Goal: Check status: Check status

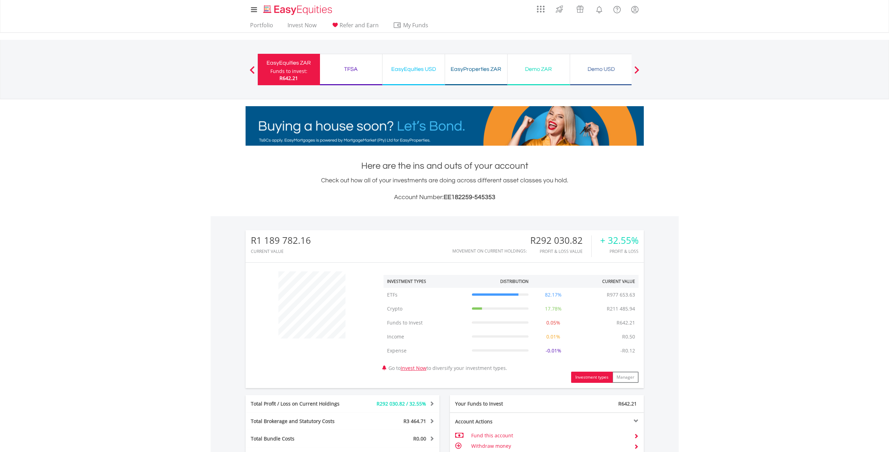
scroll to position [181, 0]
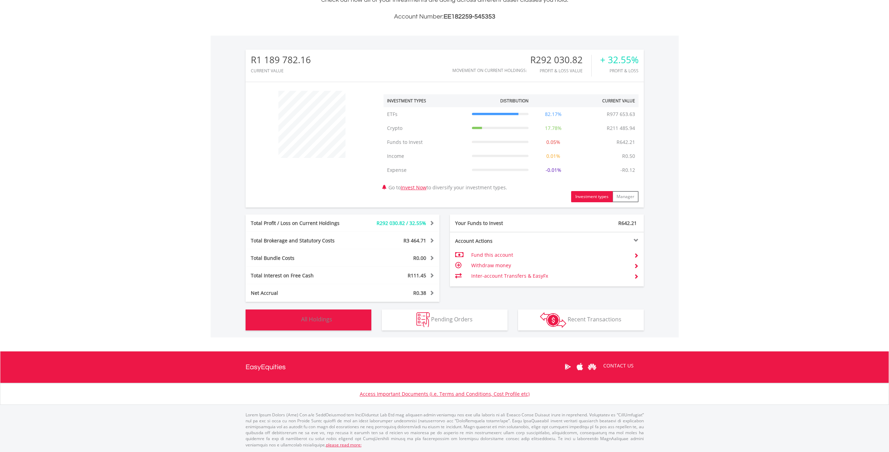
click at [329, 322] on span "All Holdings" at bounding box center [316, 319] width 31 height 8
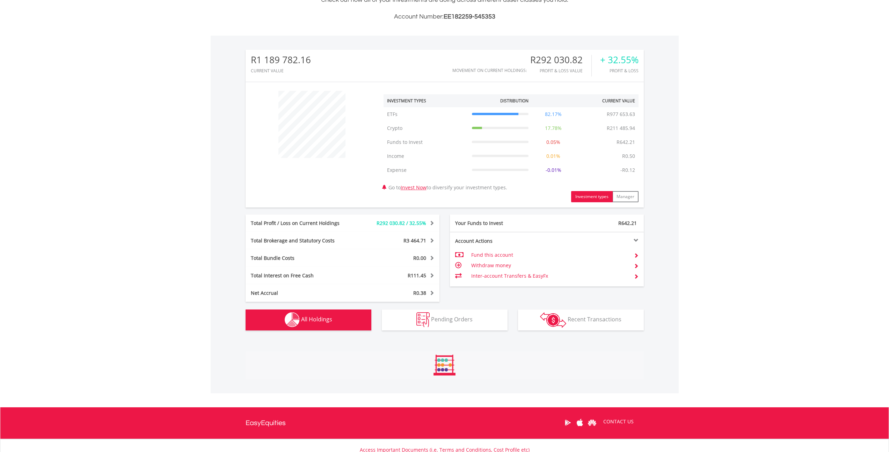
scroll to position [531, 0]
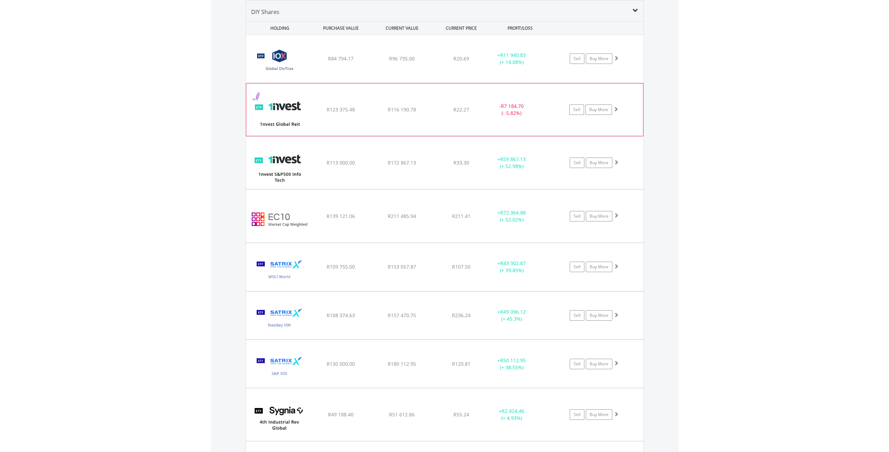
click at [317, 83] on div "﻿ 1nvest Global REIT Index Feeder ETF R123 375.48 R116 190.78 R22.27 - R7 184.7…" at bounding box center [444, 59] width 397 height 48
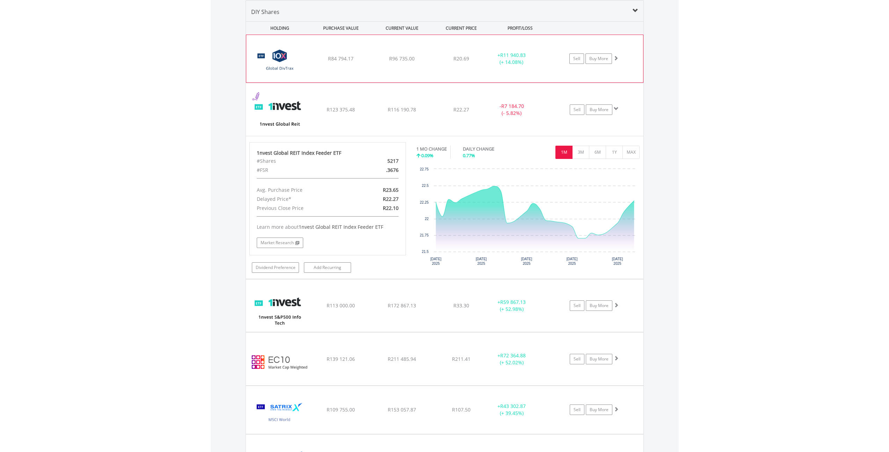
click at [338, 73] on div "﻿ 10X S&P Global Dividend Aristocrats Exchange Traded Fund R84 794.17 R96 735.0…" at bounding box center [444, 58] width 397 height 47
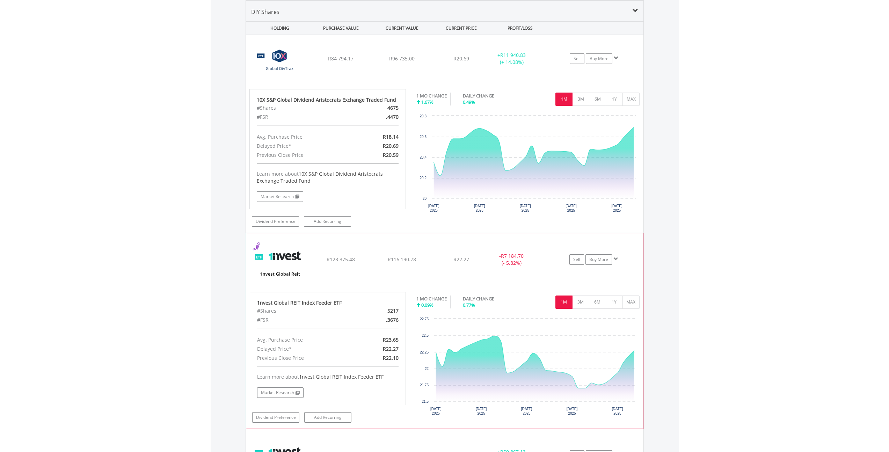
scroll to position [763, 0]
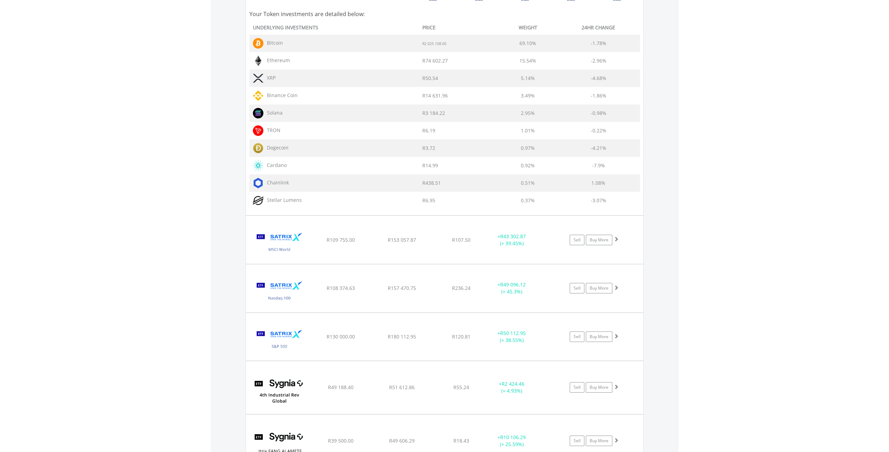
scroll to position [1211, 0]
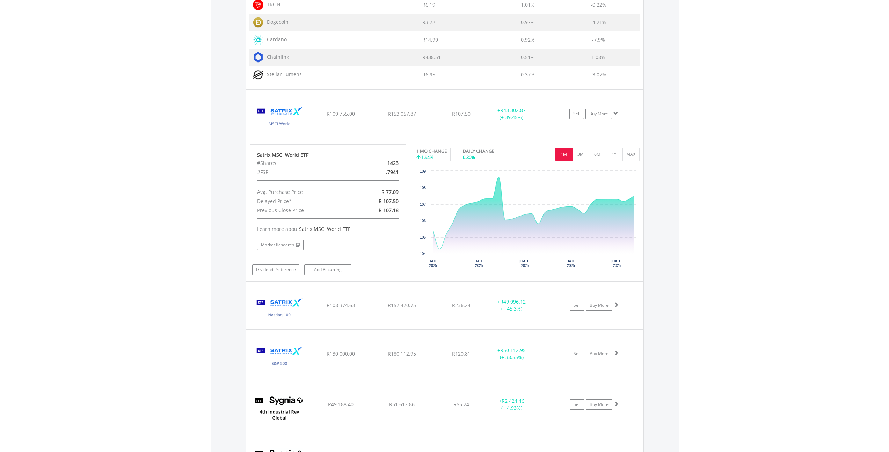
scroll to position [1378, 0]
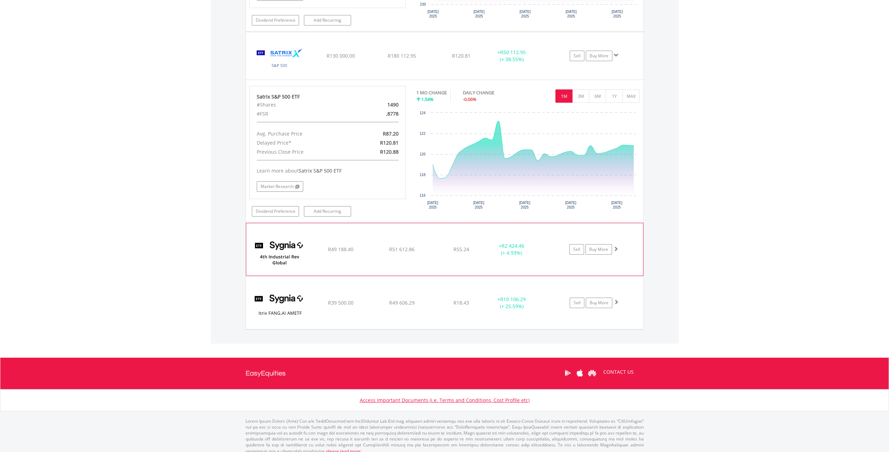
scroll to position [1763, 0]
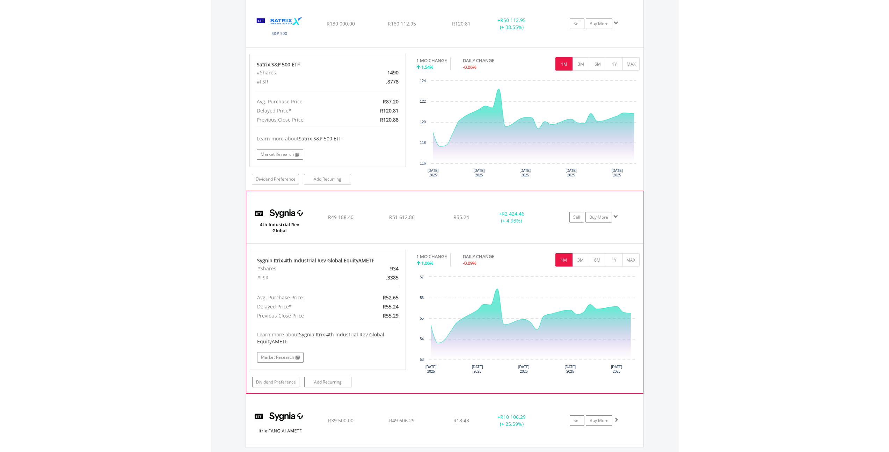
scroll to position [1917, 0]
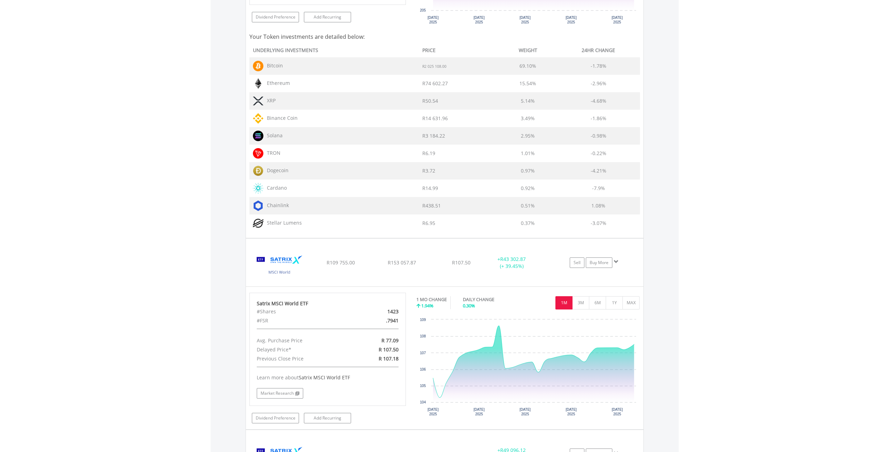
scroll to position [1171, 0]
